Goal: Find specific page/section: Find specific page/section

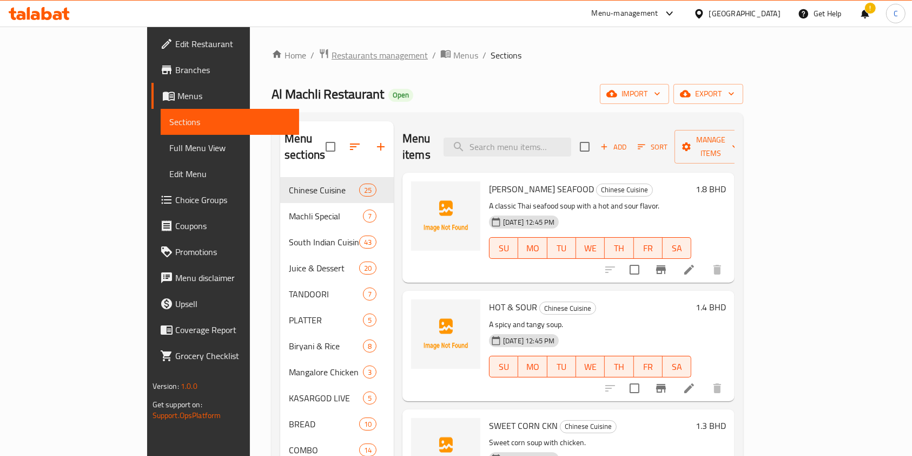
click at [332, 53] on span "Restaurants management" at bounding box center [380, 55] width 96 height 13
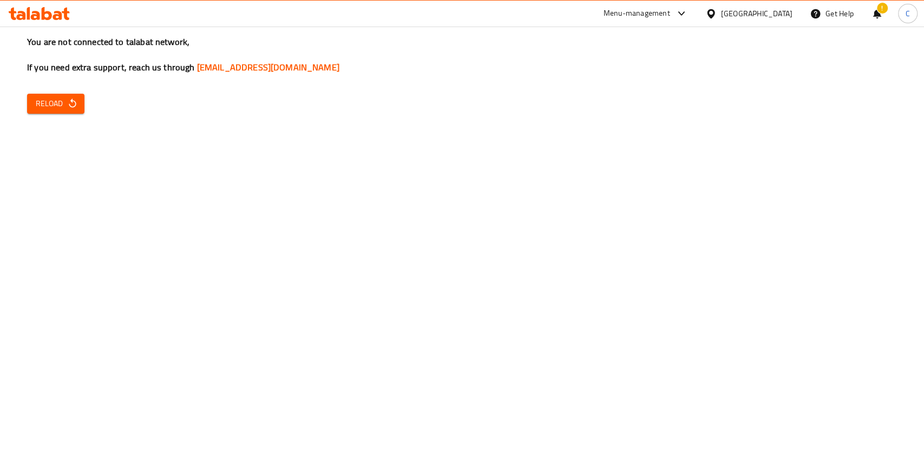
click at [64, 102] on span "Reload" at bounding box center [56, 104] width 40 height 14
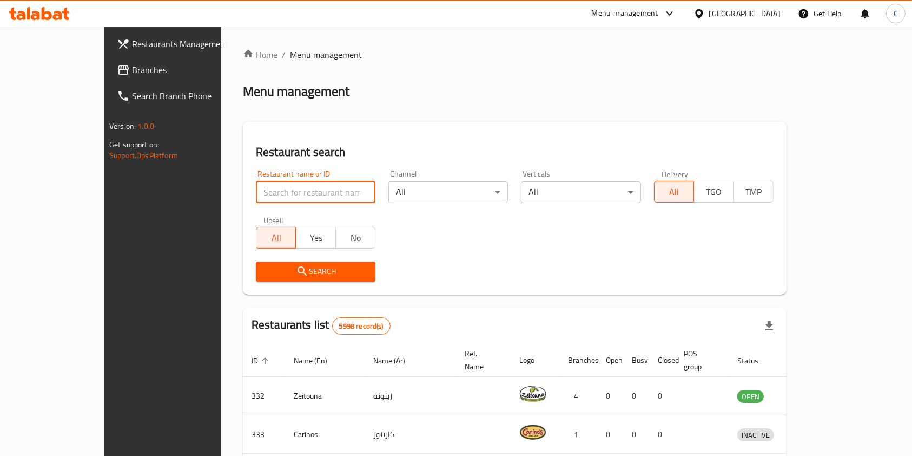
click at [325, 193] on input "search" at bounding box center [316, 192] width 120 height 22
paste input "https://partner-app.talabat.com/settings-native"
type input "https://partner-app.talabat.com/settings-native"
click at [263, 191] on input "search" at bounding box center [316, 192] width 120 height 22
paste input "marketing@petiolefoods.com"
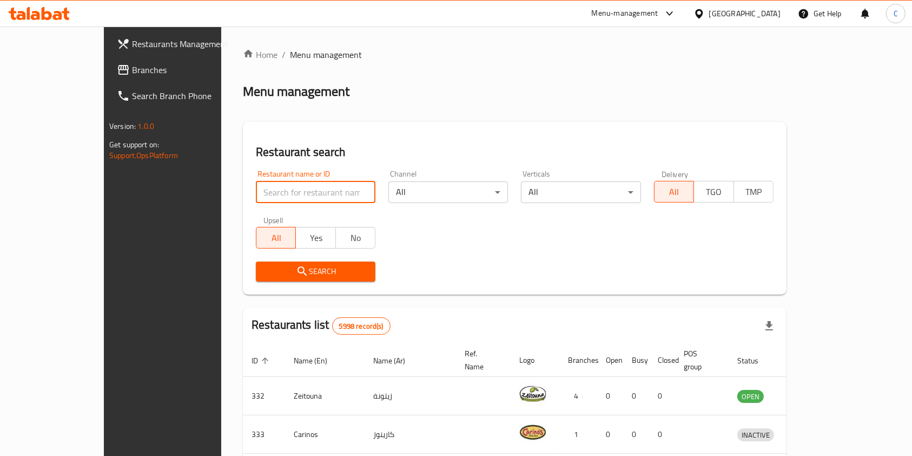
type input "marketing@petiolefoods.com"
